Goal: Task Accomplishment & Management: Manage account settings

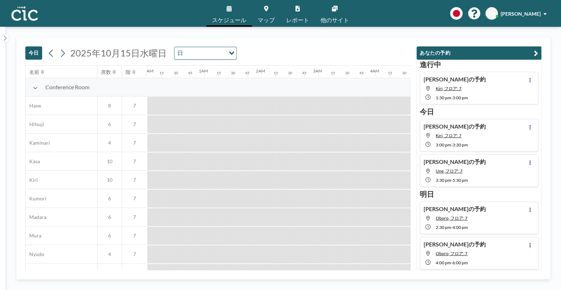
scroll to position [0, 756]
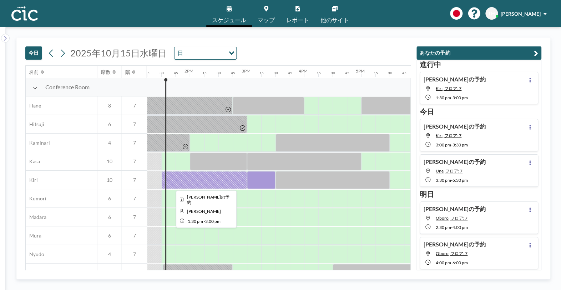
click at [189, 180] on div at bounding box center [204, 180] width 86 height 18
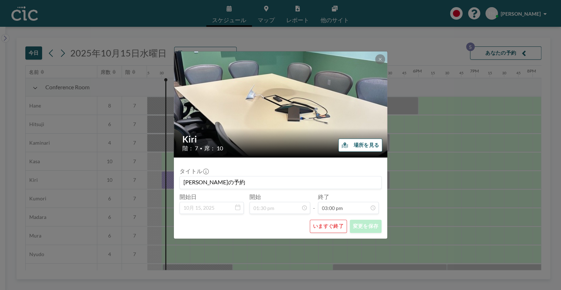
click at [329, 224] on button "いますぐ終了" at bounding box center [328, 225] width 37 height 13
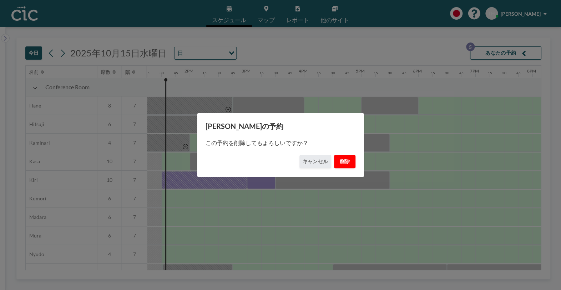
click at [340, 162] on button "削除" at bounding box center [344, 161] width 21 height 13
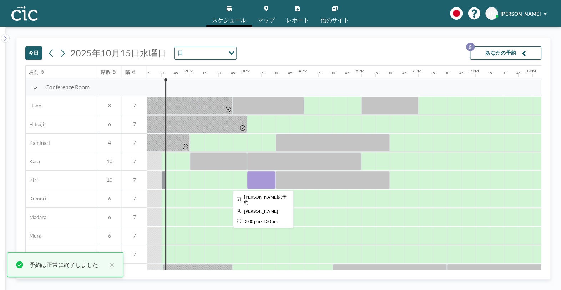
click at [251, 182] on div at bounding box center [261, 180] width 29 height 18
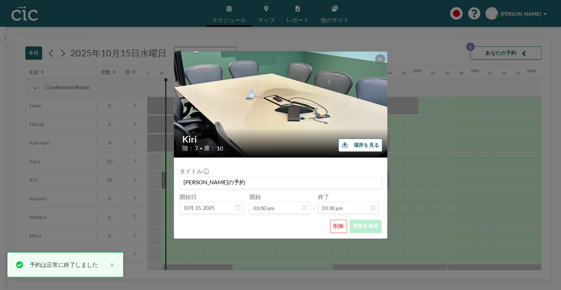
scroll to position [63, 0]
click at [336, 225] on button "削除" at bounding box center [338, 225] width 17 height 13
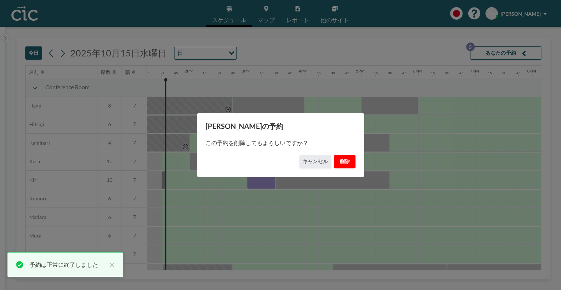
click at [342, 160] on button "削除" at bounding box center [344, 161] width 21 height 13
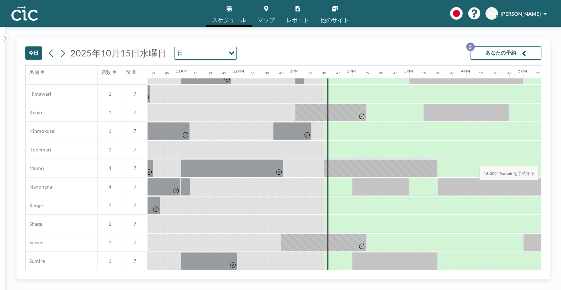
scroll to position [269, 594]
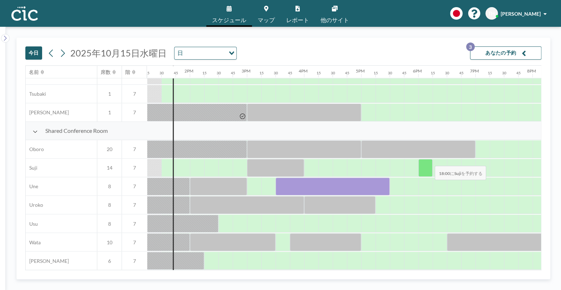
scroll to position [480, 756]
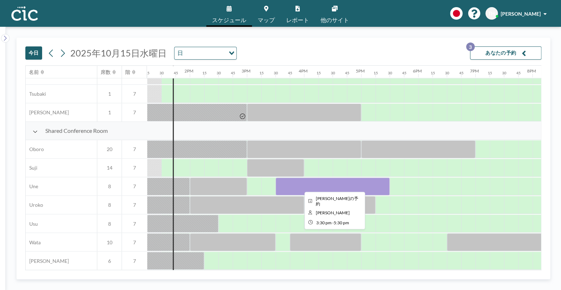
click at [338, 179] on div at bounding box center [332, 186] width 114 height 18
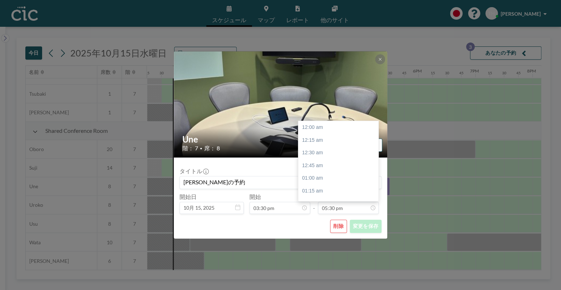
scroll to position [888, 0]
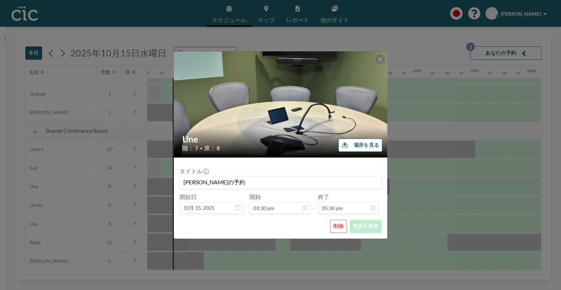
click at [337, 229] on button "削除" at bounding box center [338, 225] width 17 height 13
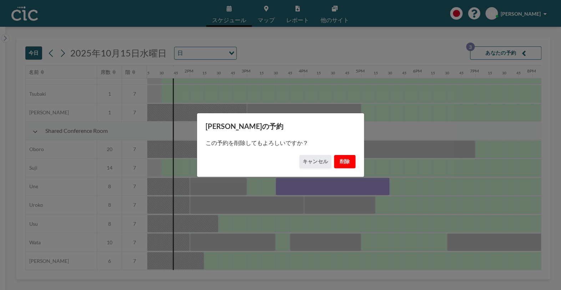
click at [341, 159] on button "削除" at bounding box center [344, 161] width 21 height 13
